Goal: Navigation & Orientation: Find specific page/section

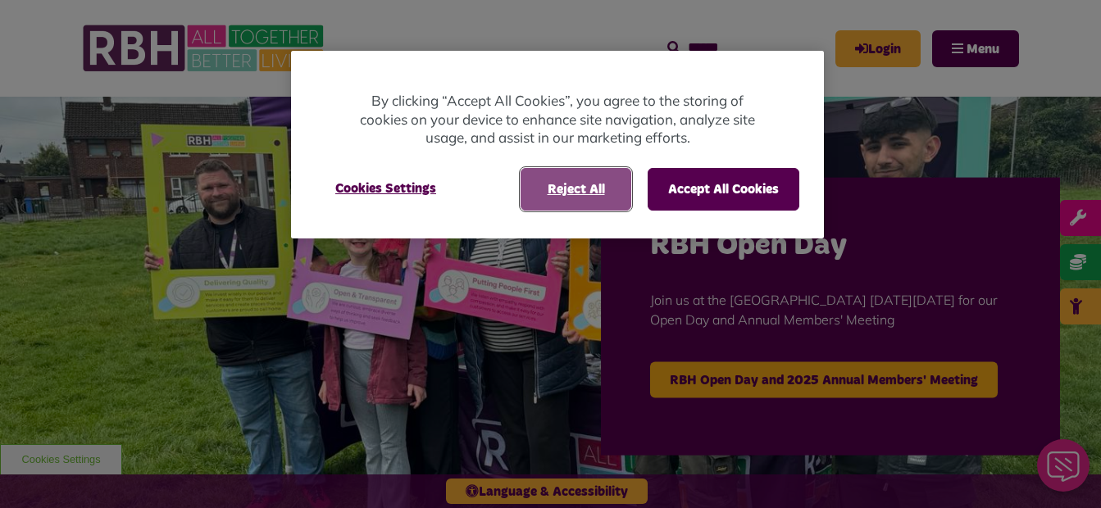
click at [541, 192] on button "Reject All" at bounding box center [575, 189] width 111 height 43
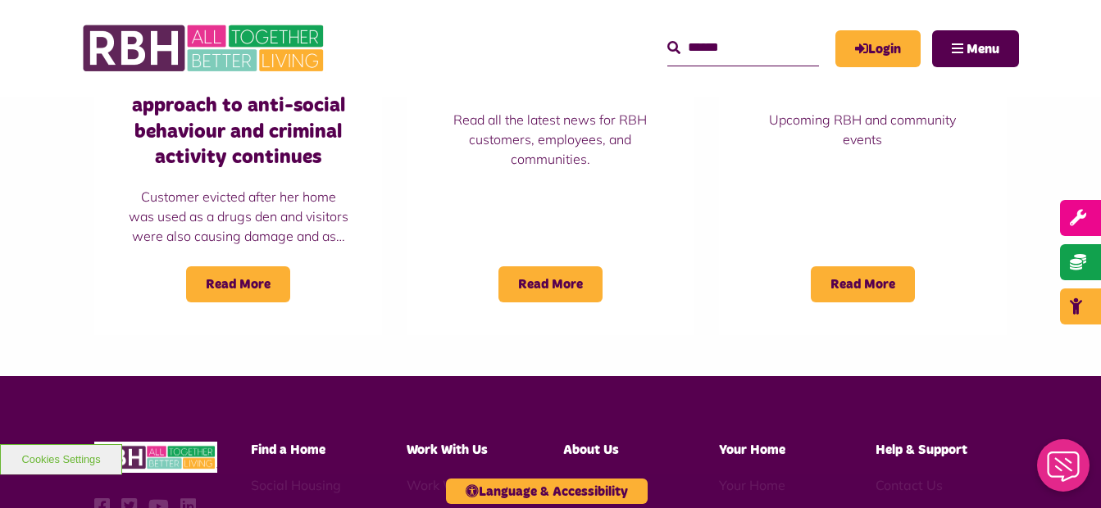
scroll to position [1534, 0]
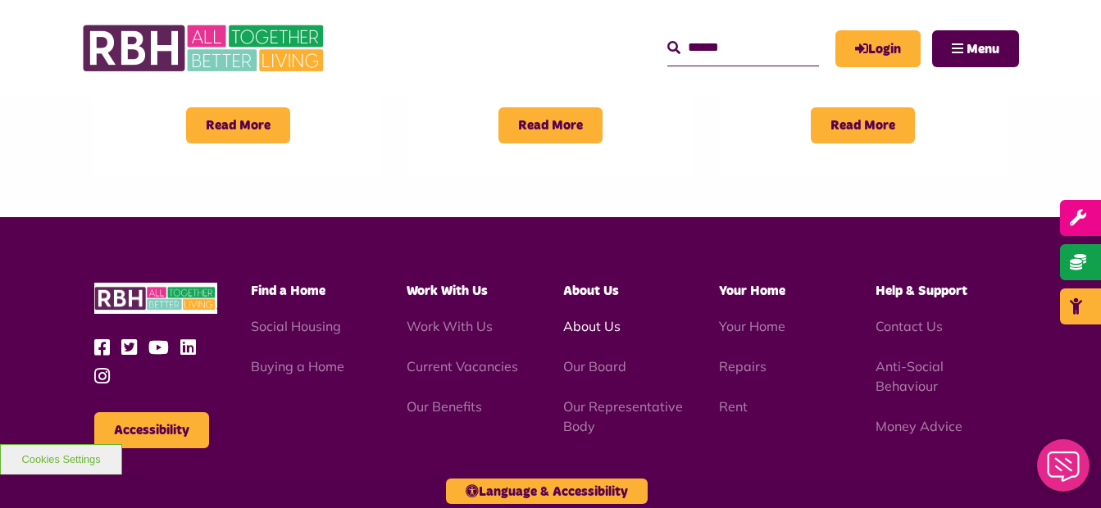
click at [594, 318] on link "About Us" at bounding box center [591, 326] width 57 height 16
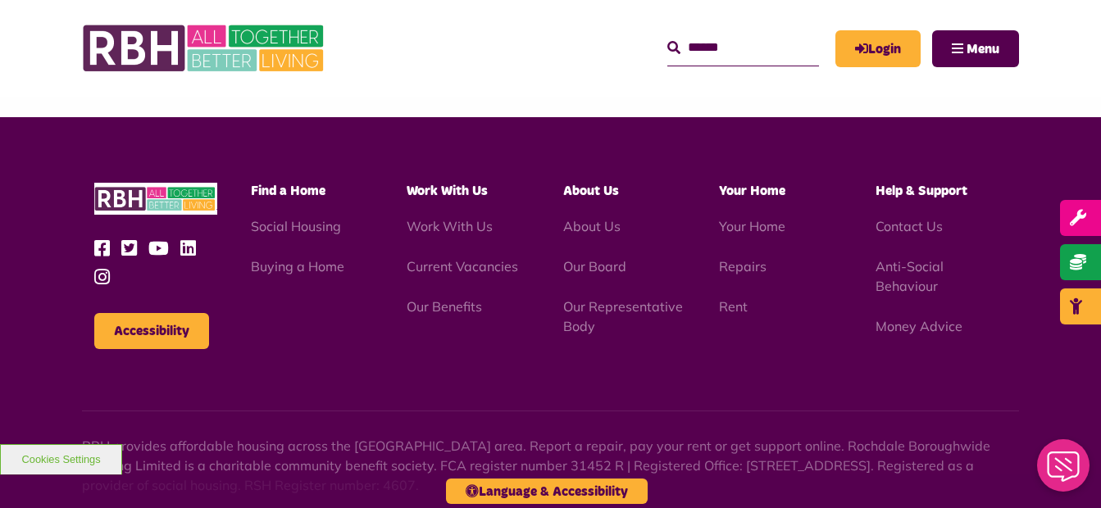
scroll to position [1989, 0]
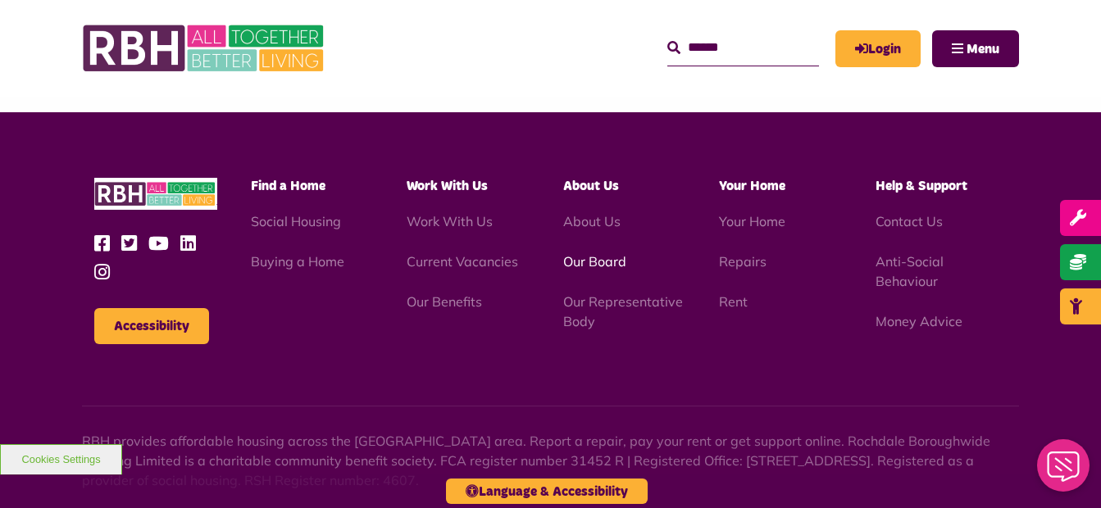
click at [616, 270] on link "Our Board" at bounding box center [594, 261] width 63 height 16
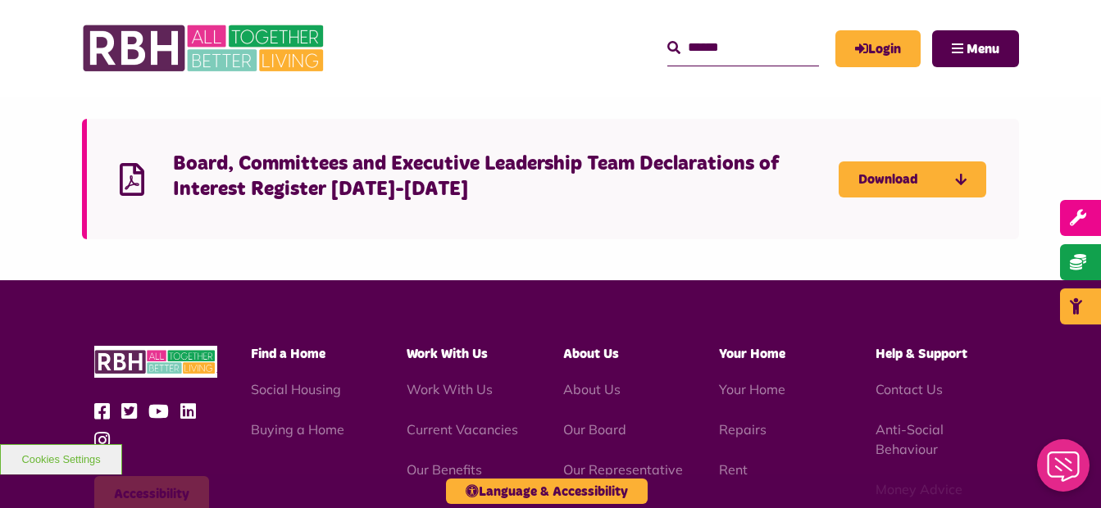
scroll to position [4072, 0]
